Goal: Task Accomplishment & Management: Use online tool/utility

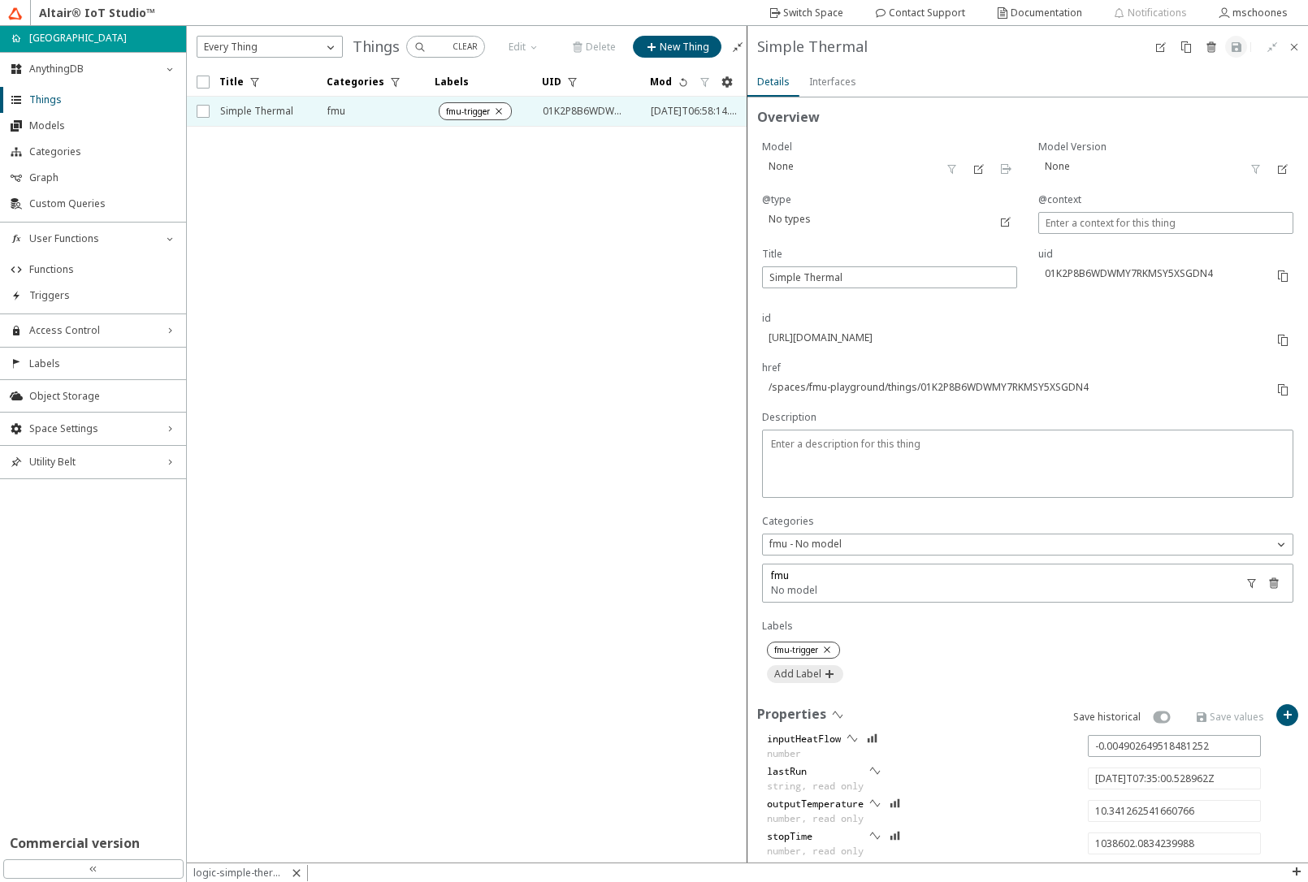
type input "-0.0070725567134429105"
type input "8.644081638767942"
type input "[DATE]T07:39:00.496059Z"
type input "1038842.0505209988"
type input "8.21976575587468"
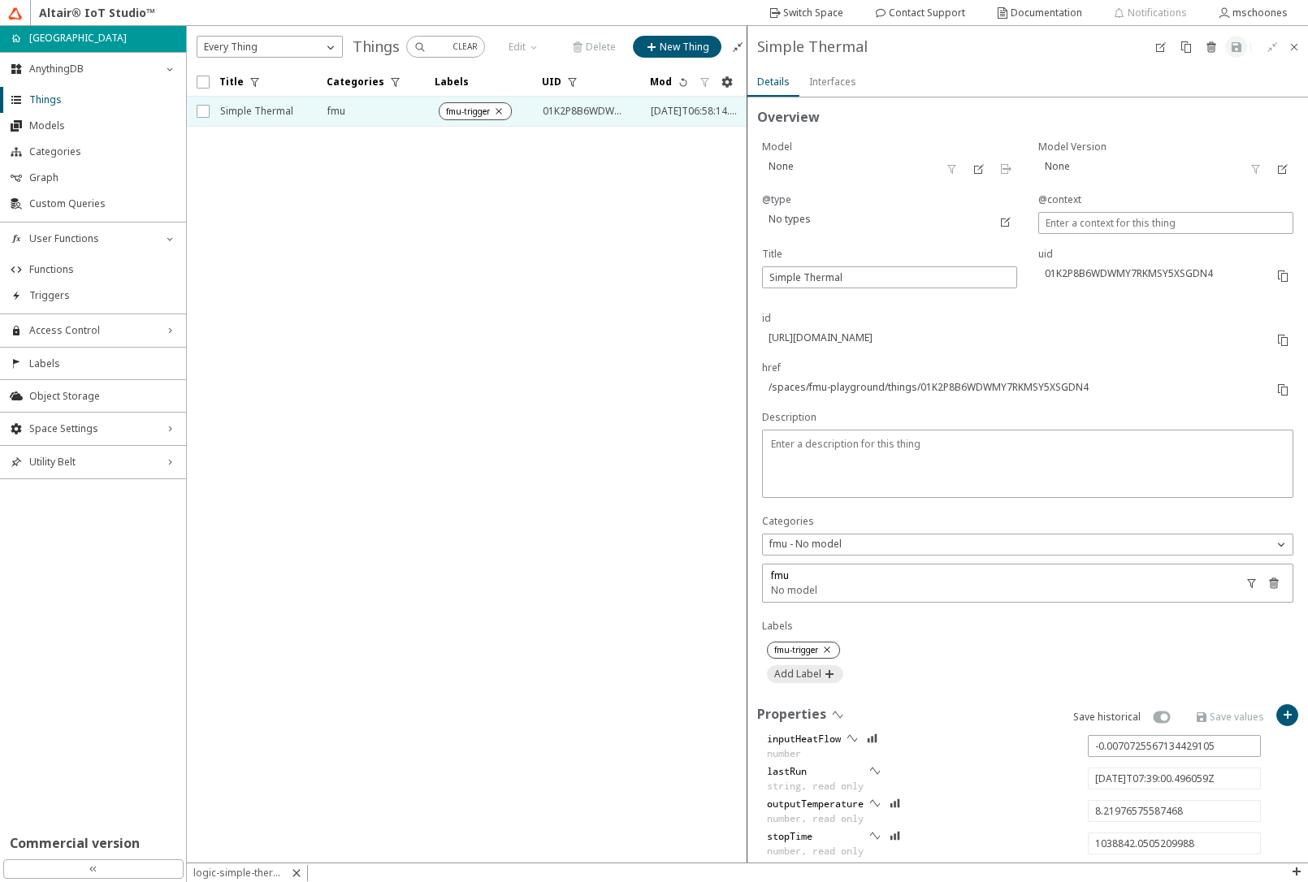
type input "[DATE]T07:40:00.490754Z"
type input "1038902.0452159988"
type input "6.097608732774628"
type input "[DATE]T07:45:00.545898Z"
type input "1039202.1003599988"
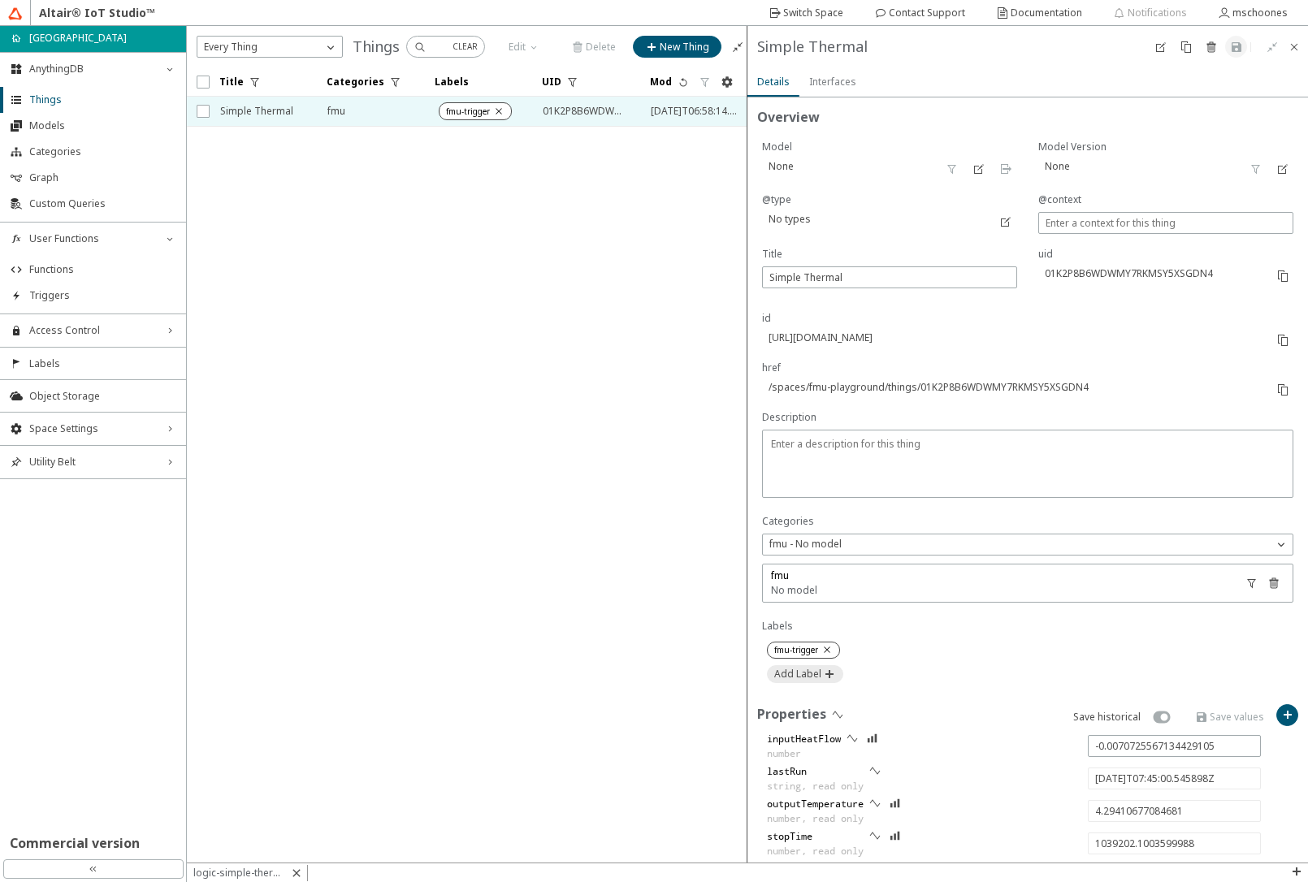
type input "3.976094046347405"
type input "[DATE]T07:50:00.510221Z"
type input "1039502.0646829988"
type input "-0.009950627265568968"
type input "2.7824070081524854"
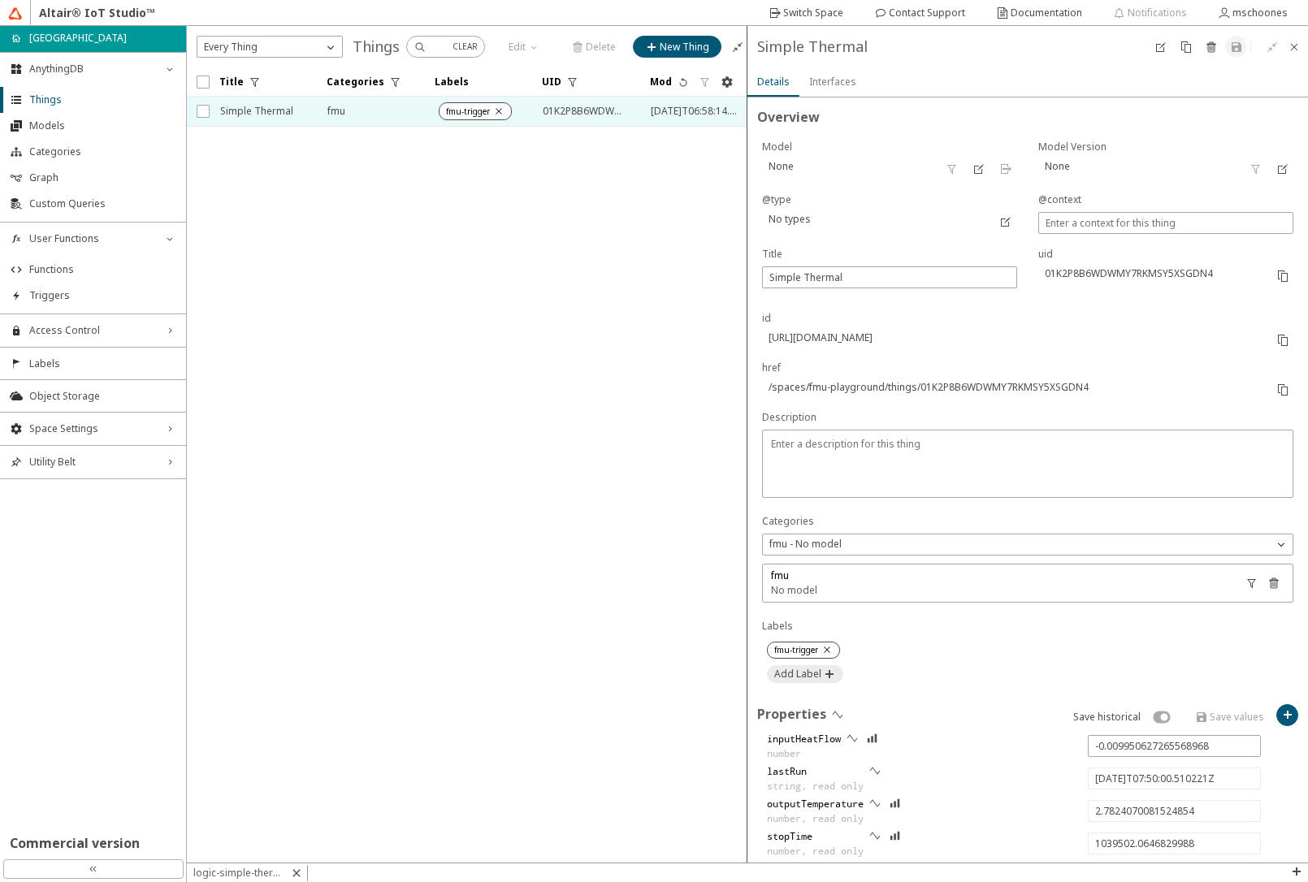
type input "[DATE]T07:52:00.471205Z"
type input "1039622.0256669988"
type input "0.990179450985156"
type input "[DATE]T07:55:00.583223Z"
type input "1039802.1376849988"
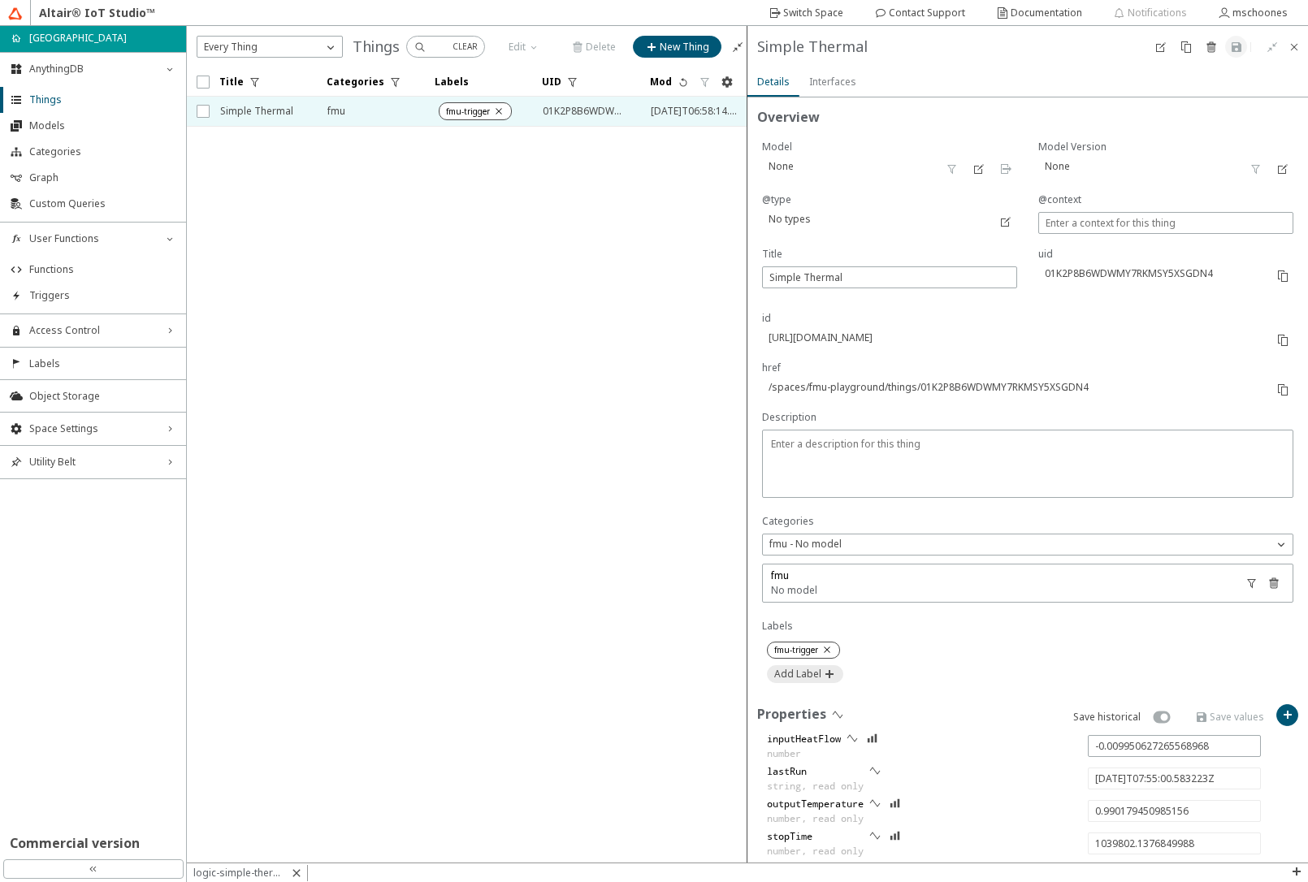
type input "-0.0056796763538524385"
type input "-1.547230501734946"
type input "1040102.1160889989"
type input "-1.9947938349396577"
type input "[DATE]T08:00:00.561627Z"
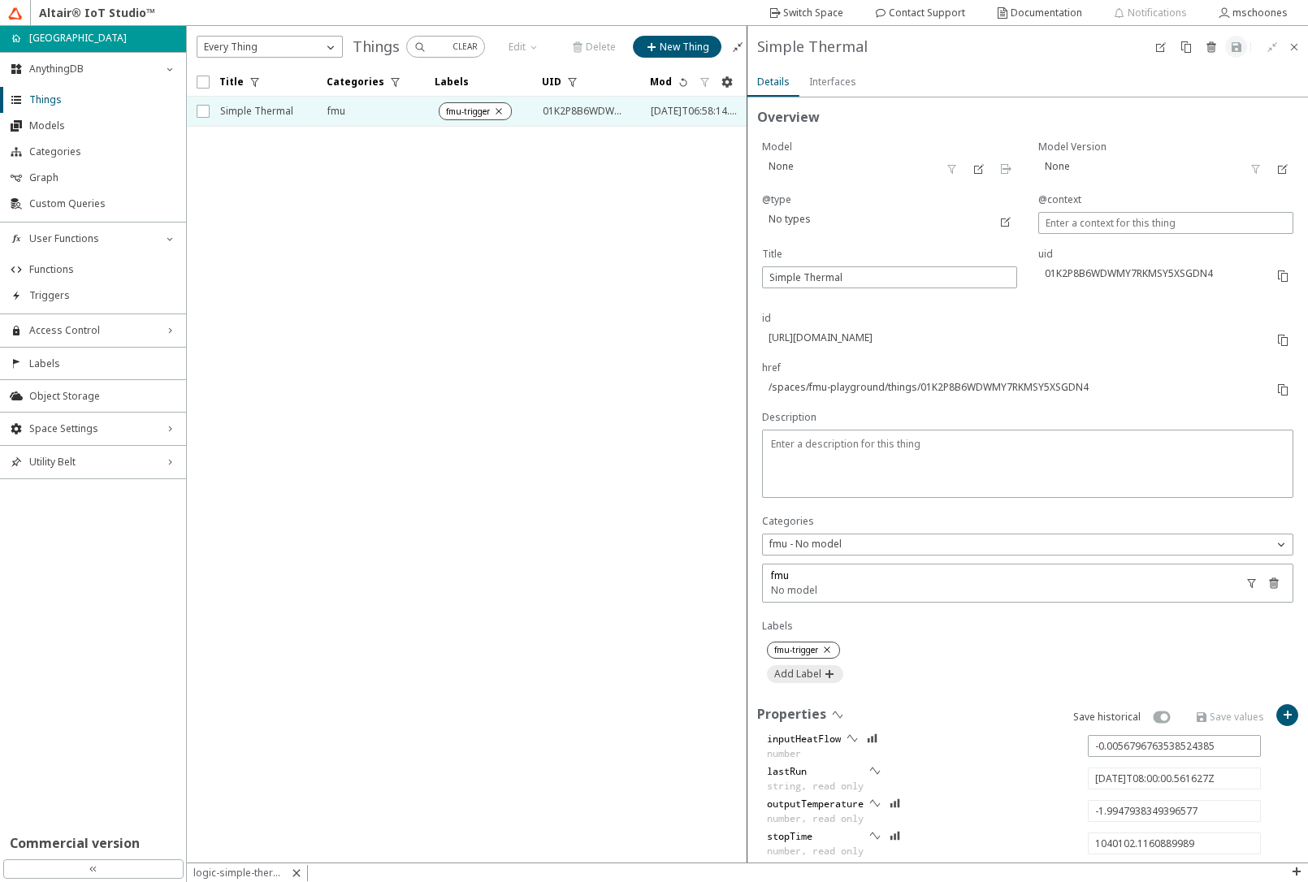
type input "1040102.1512869989"
type input "-1.9949937481881133"
type input "[DATE]T08:00:00.596825Z"
click at [67, 272] on span "Functions" at bounding box center [102, 269] width 147 height 13
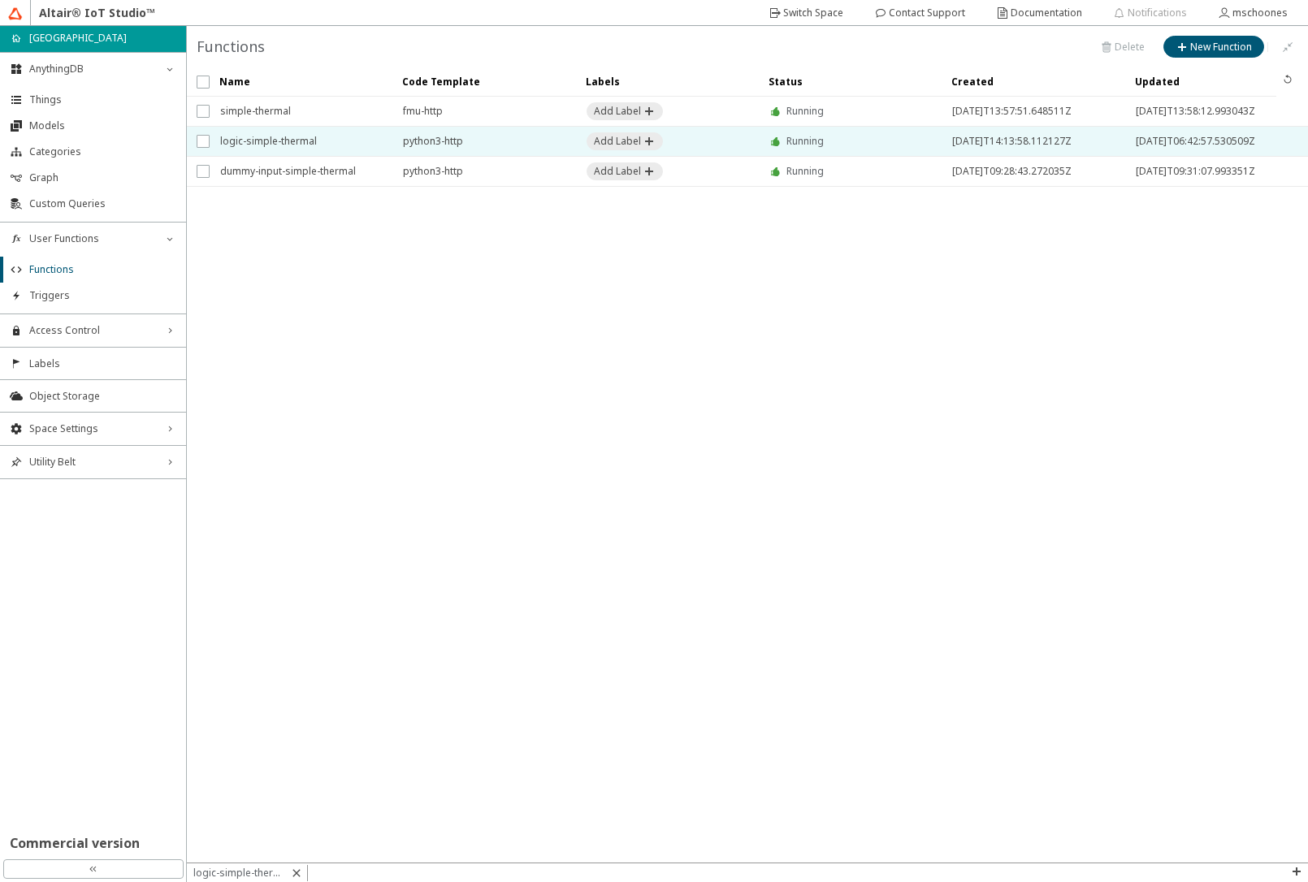
click at [258, 138] on span "logic-simple-thermal" at bounding box center [301, 141] width 162 height 29
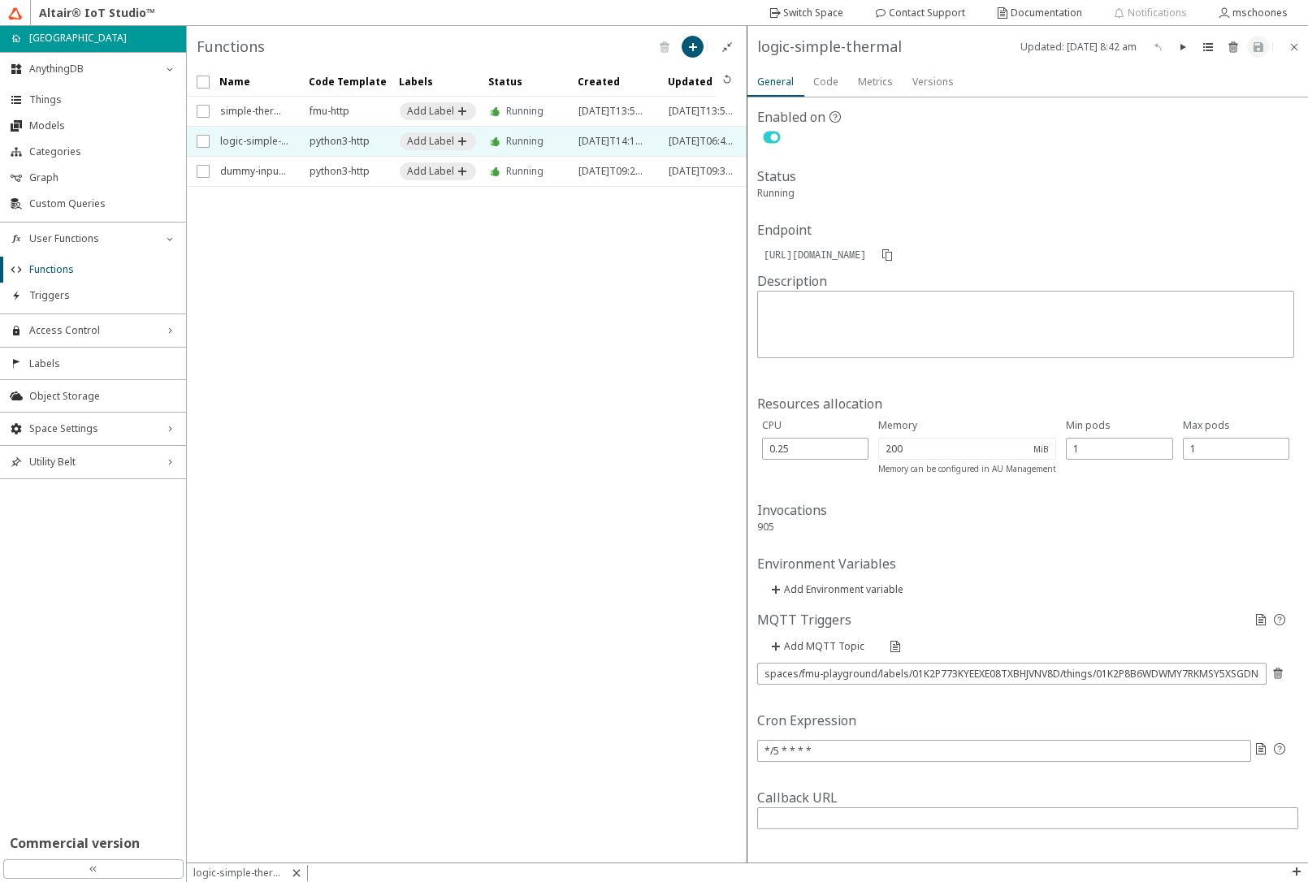
click at [0, 0] on slot "Code" at bounding box center [0, 0] width 0 height 0
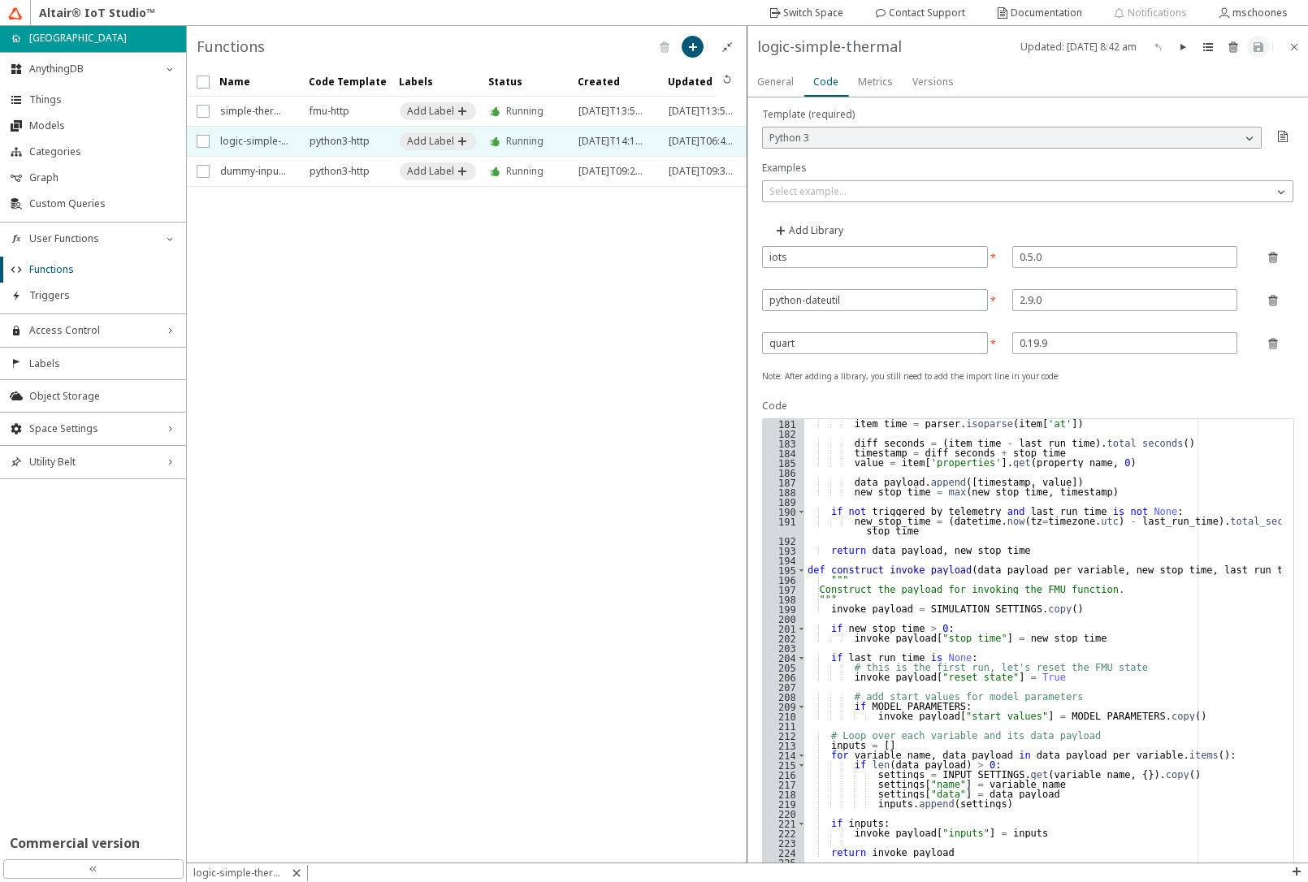
scroll to position [1930, 0]
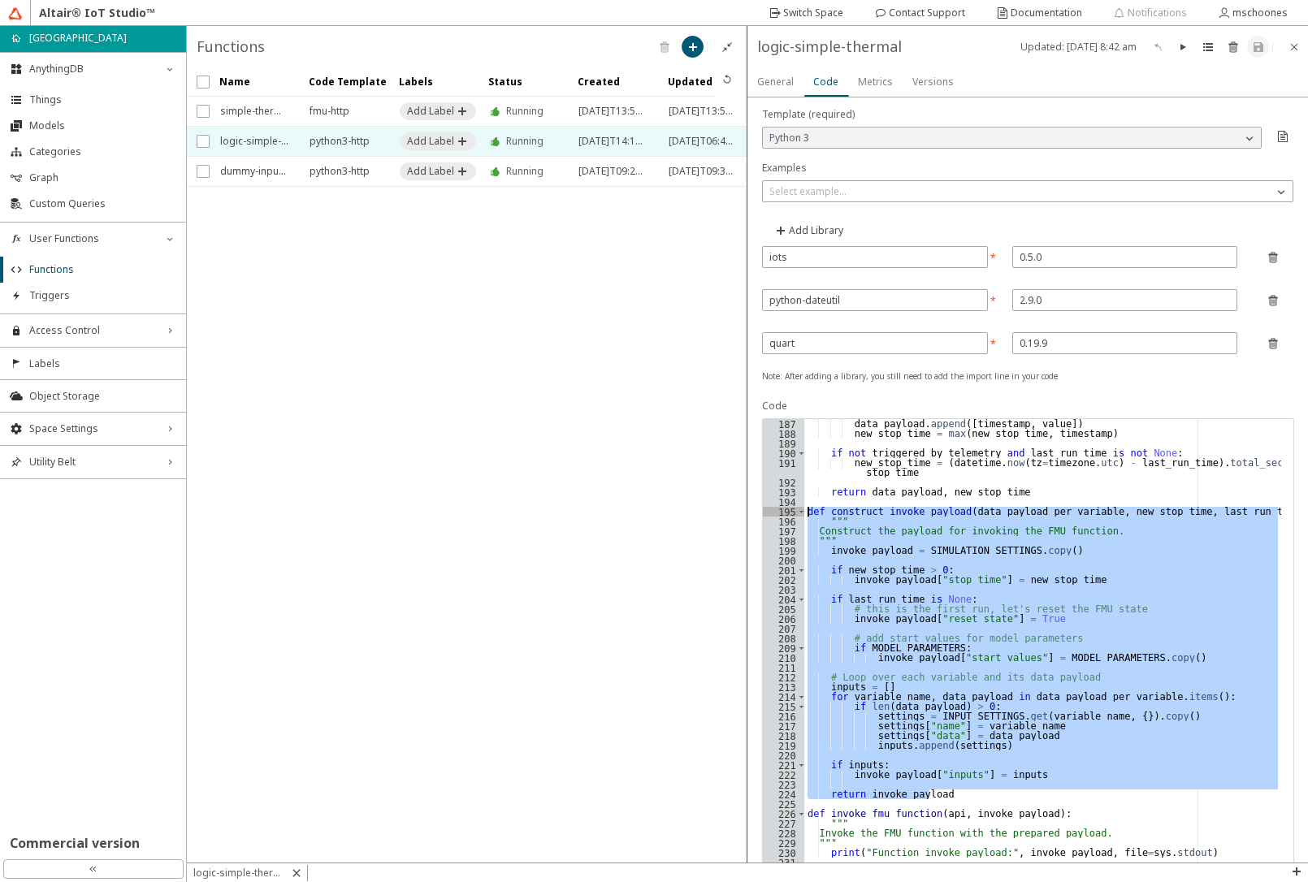
drag, startPoint x: 931, startPoint y: 796, endPoint x: 774, endPoint y: 513, distance: 323.3
click at [774, 513] on div "return invoke_payload 187 188 189 190 191 192 193 194 195 196 197 198 199 200 2…" at bounding box center [1028, 806] width 531 height 775
paste textarea "return invoke_payload"
type textarea "return invoke_payload"
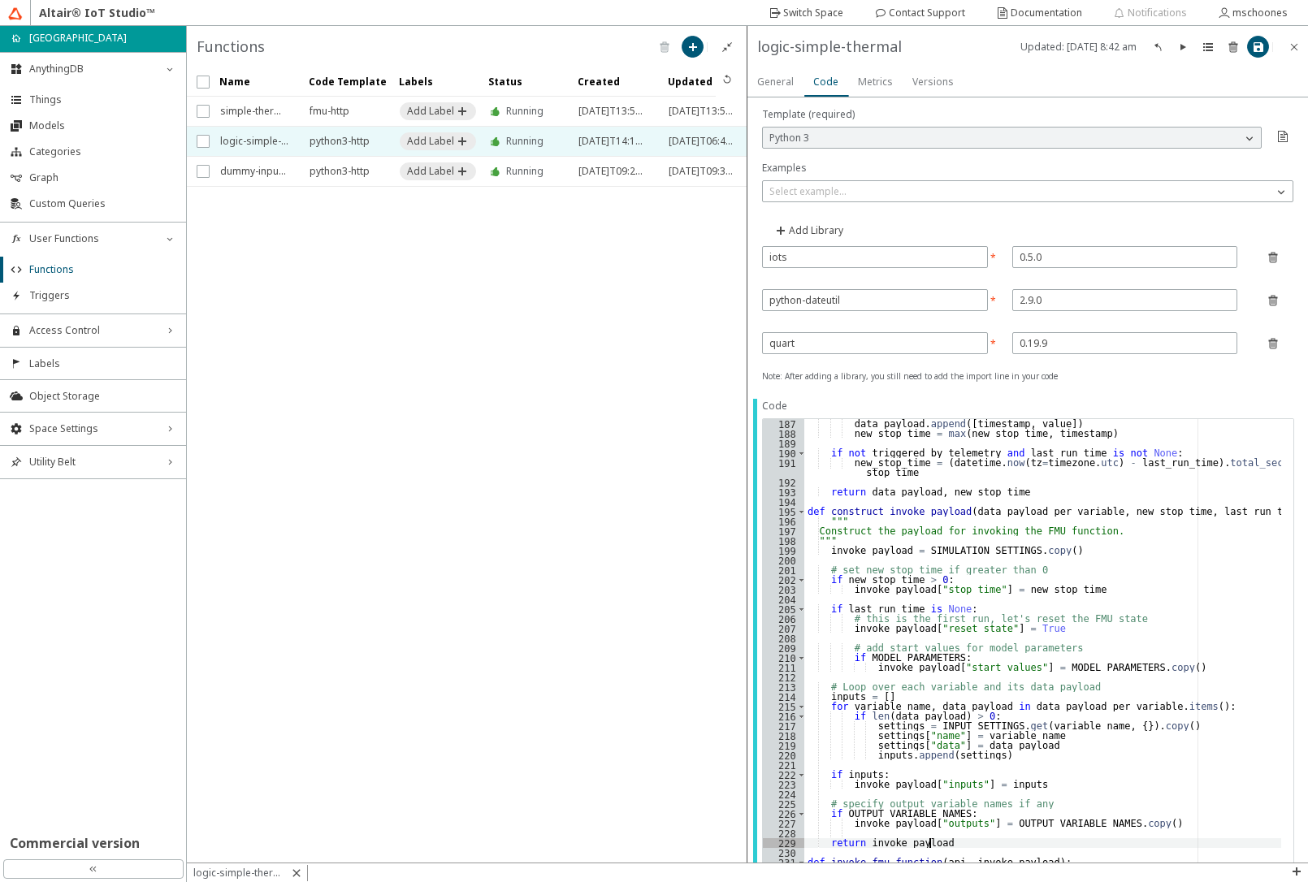
scroll to position [2047, 0]
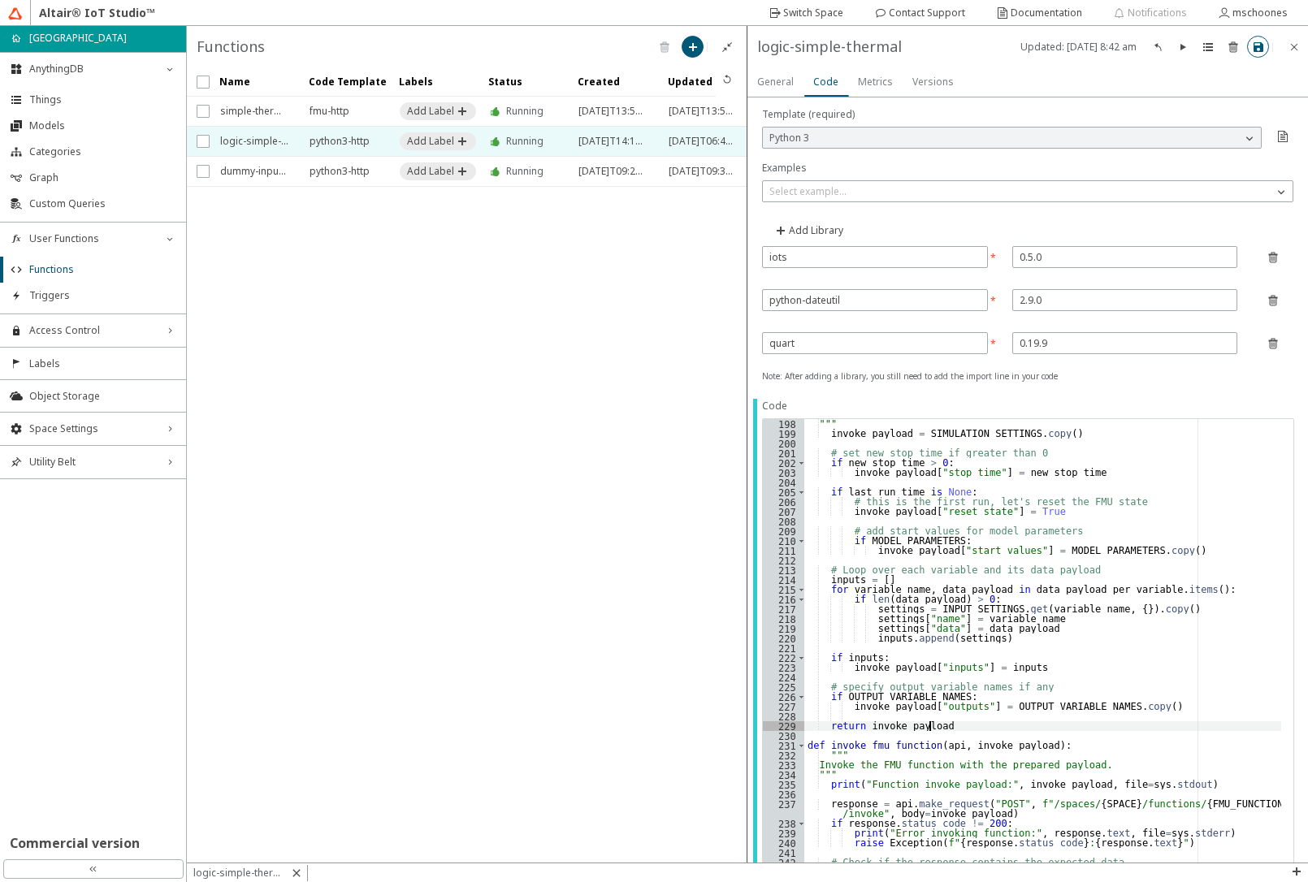
click at [1252, 52] on iron-icon at bounding box center [1258, 47] width 13 height 13
